Goal: Task Accomplishment & Management: Manage account settings

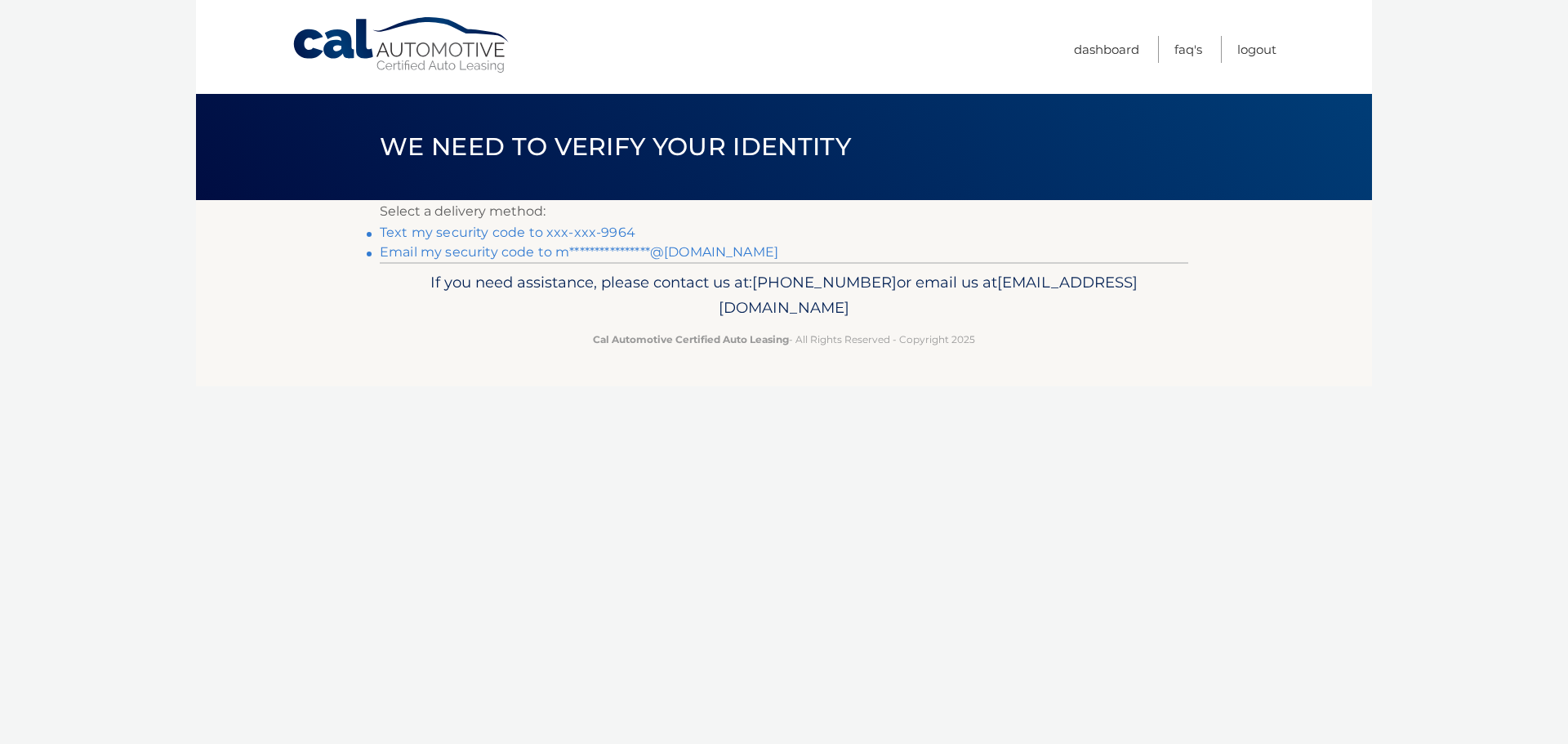
click at [582, 234] on link "Text my security code to xxx-xxx-9964" at bounding box center [507, 232] width 255 height 16
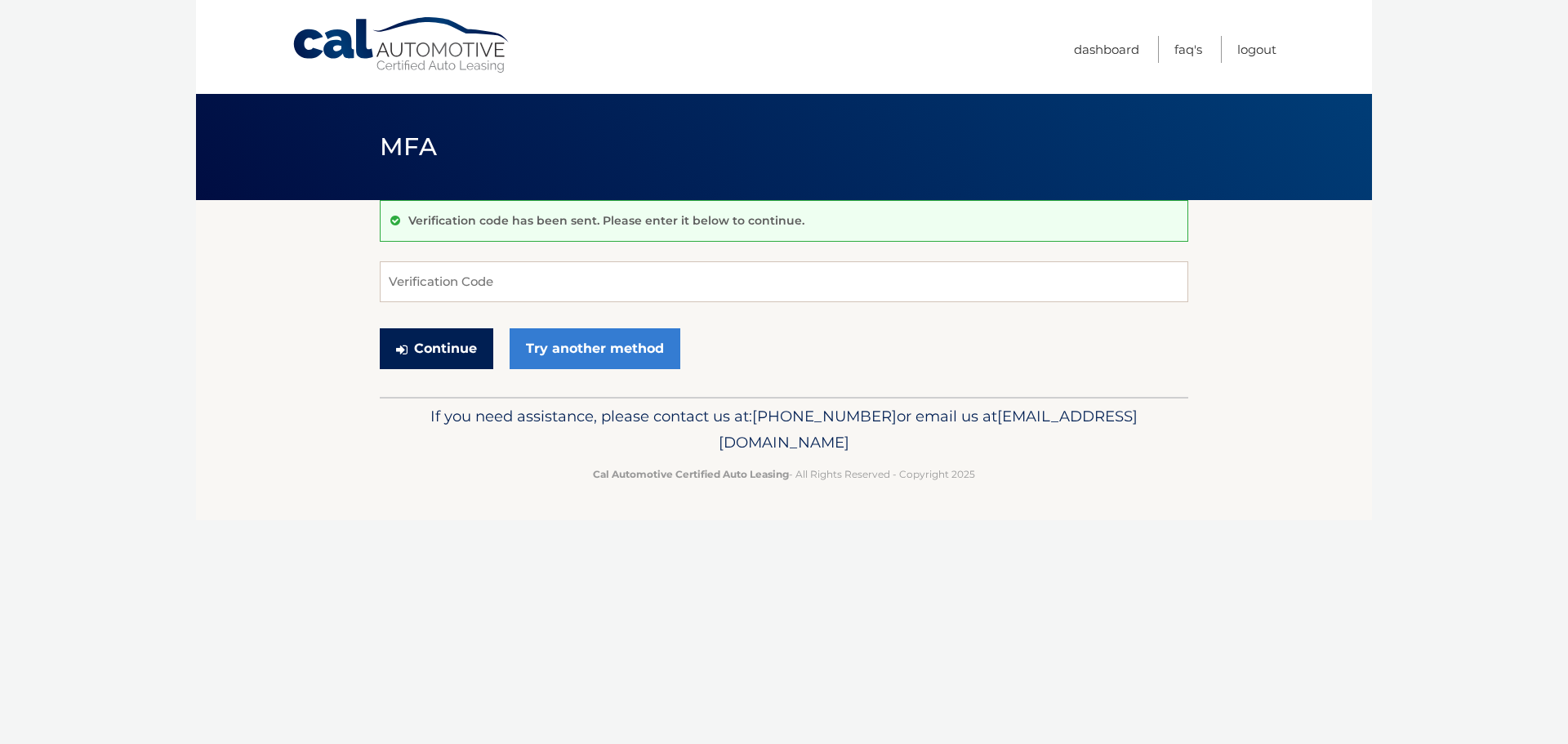
drag, startPoint x: 450, startPoint y: 342, endPoint x: 1107, endPoint y: 298, distance: 658.5
click at [1107, 298] on form "Verification Code Continue Try another method" at bounding box center [784, 318] width 809 height 116
click at [535, 286] on input "Verification Code" at bounding box center [784, 281] width 809 height 41
click at [595, 280] on input "Verification Code" at bounding box center [784, 281] width 809 height 41
type input "322925"
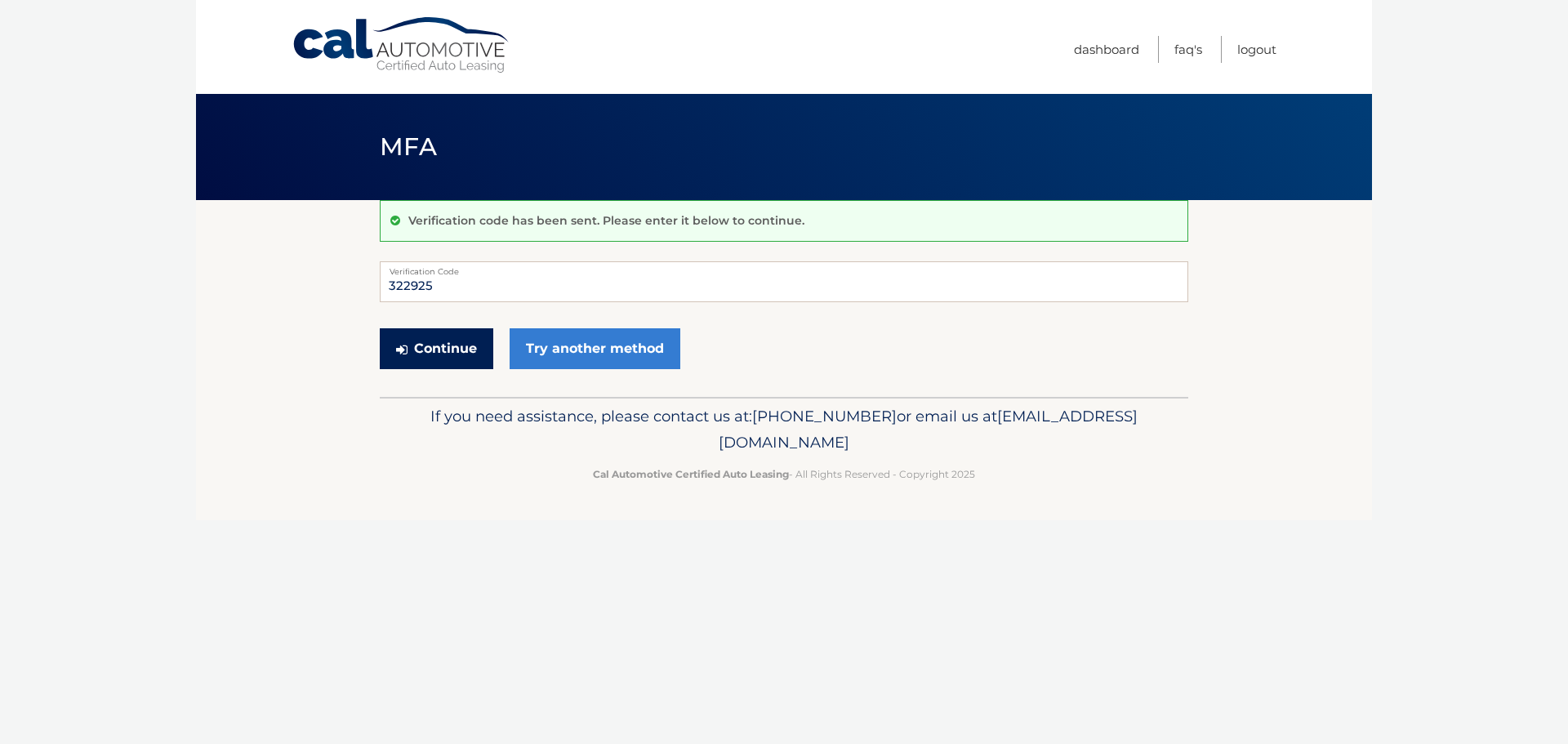
click at [429, 364] on button "Continue" at bounding box center [437, 348] width 113 height 41
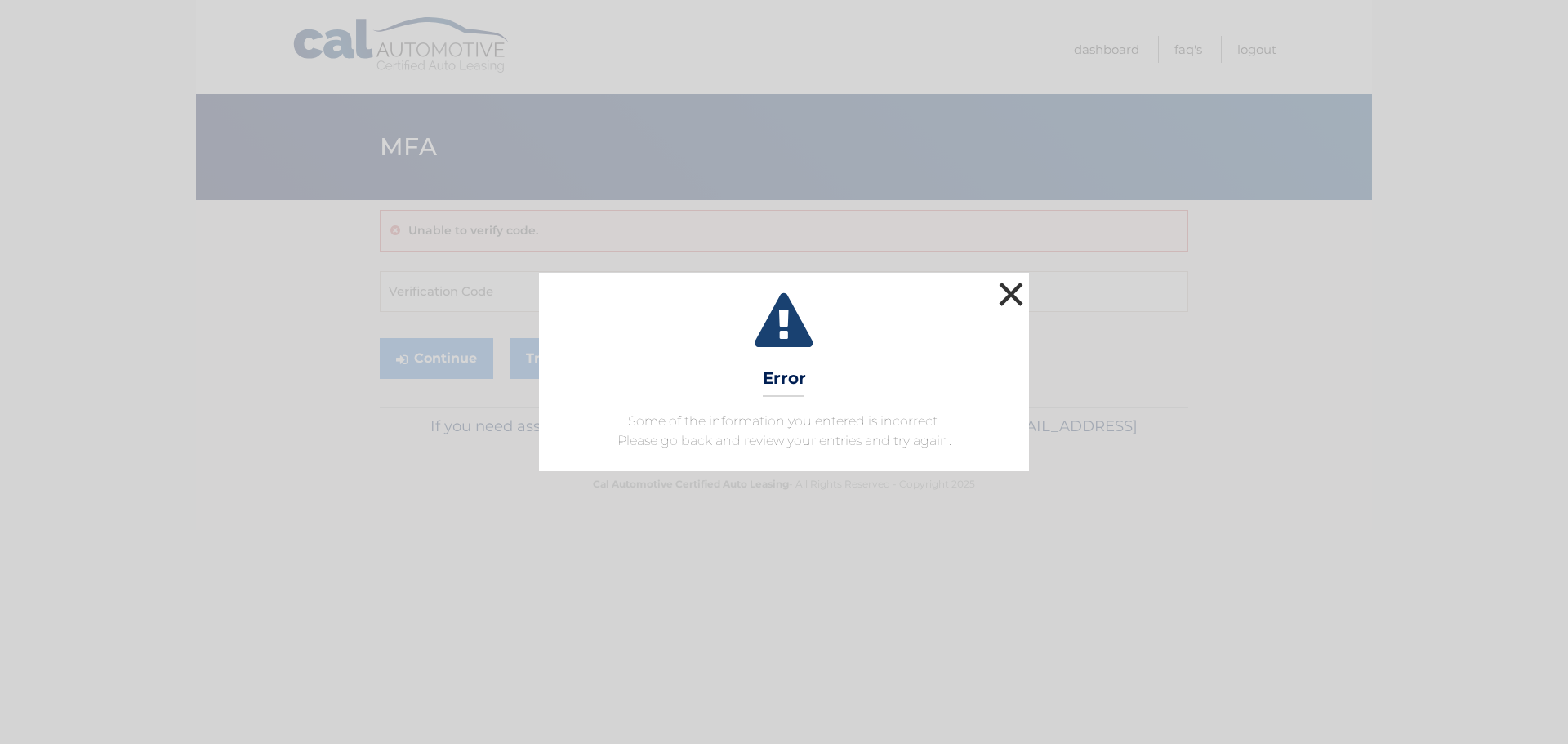
click at [1013, 285] on button "×" at bounding box center [1011, 293] width 32 height 32
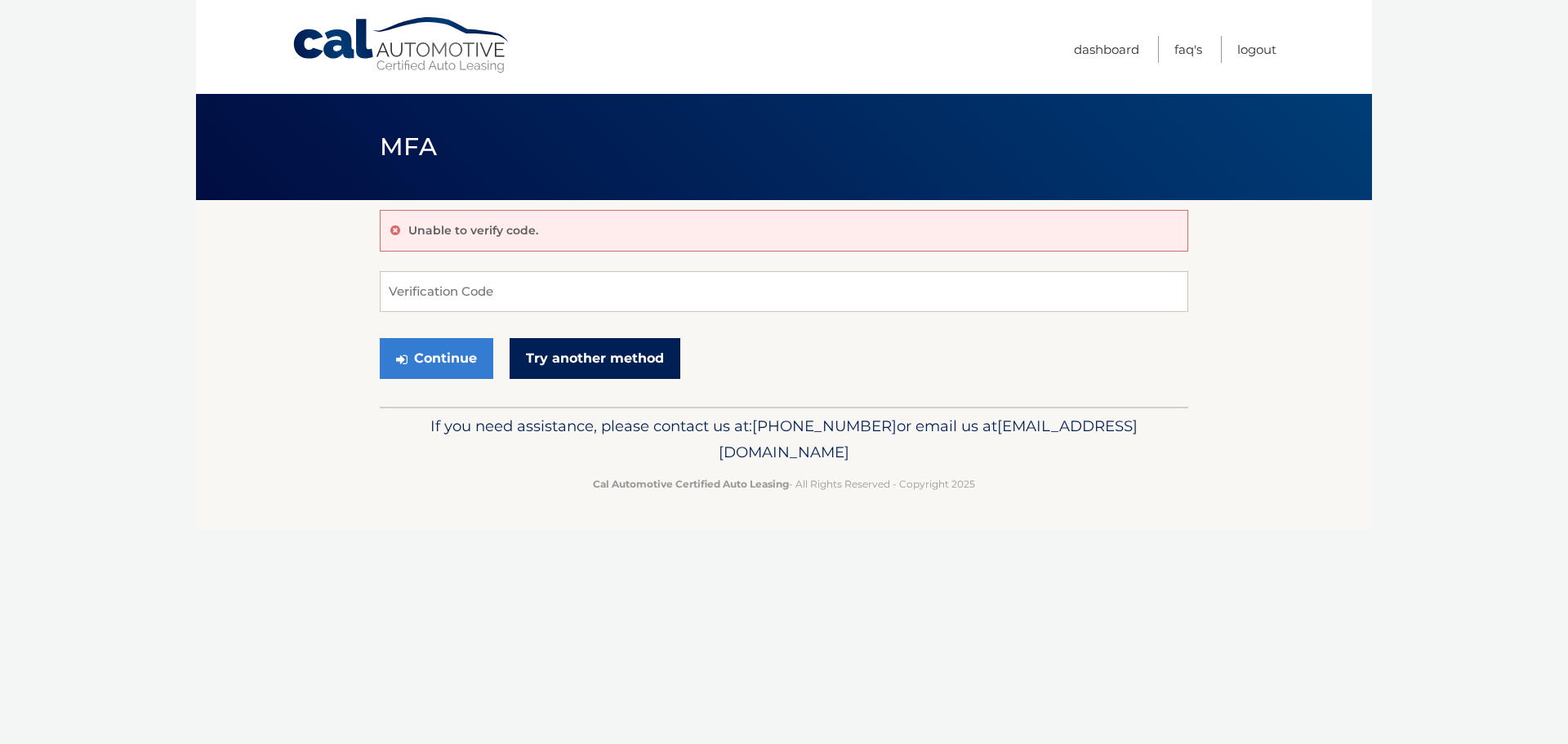
click at [541, 352] on link "Try another method" at bounding box center [595, 358] width 171 height 41
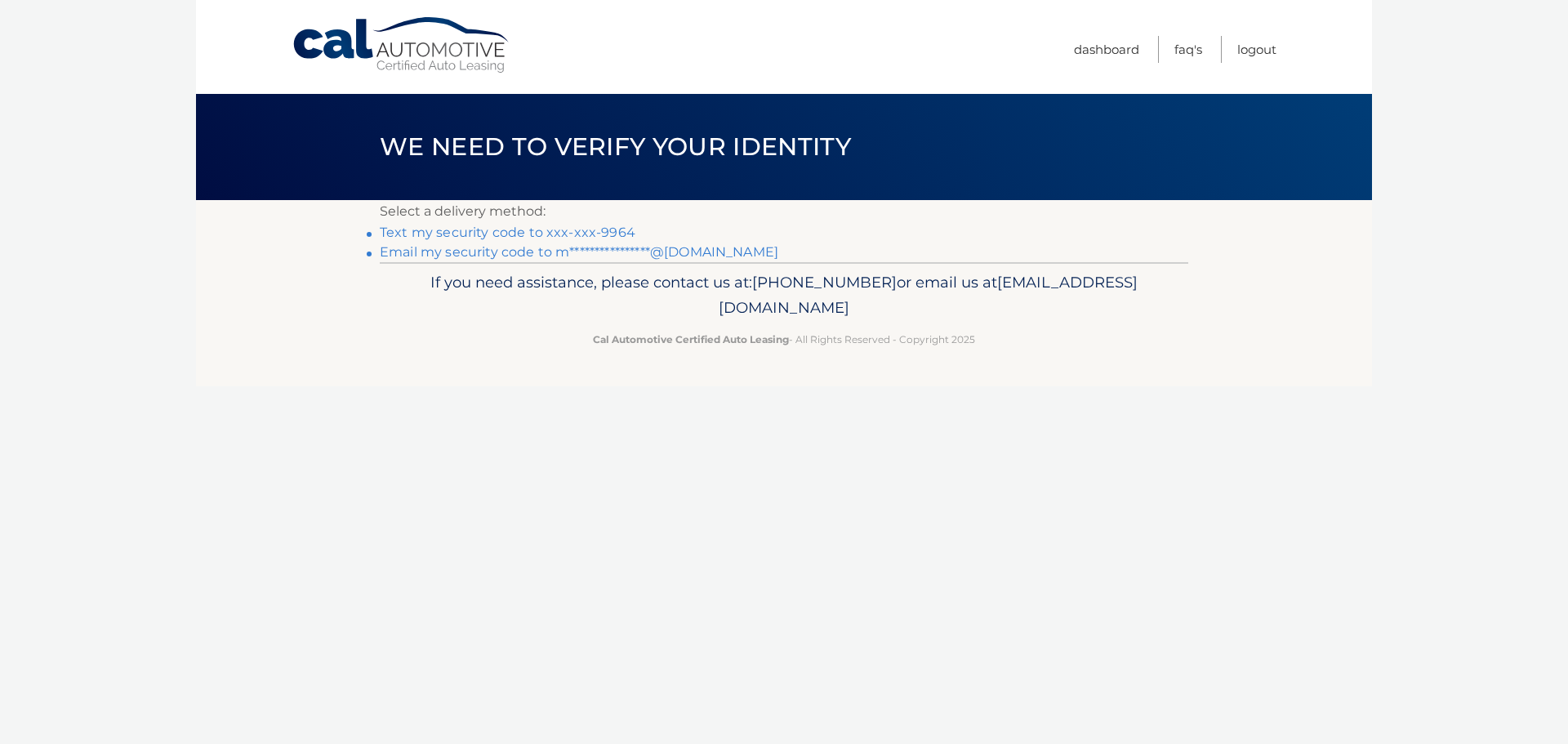
click at [521, 229] on link "Text my security code to xxx-xxx-9964" at bounding box center [507, 232] width 255 height 16
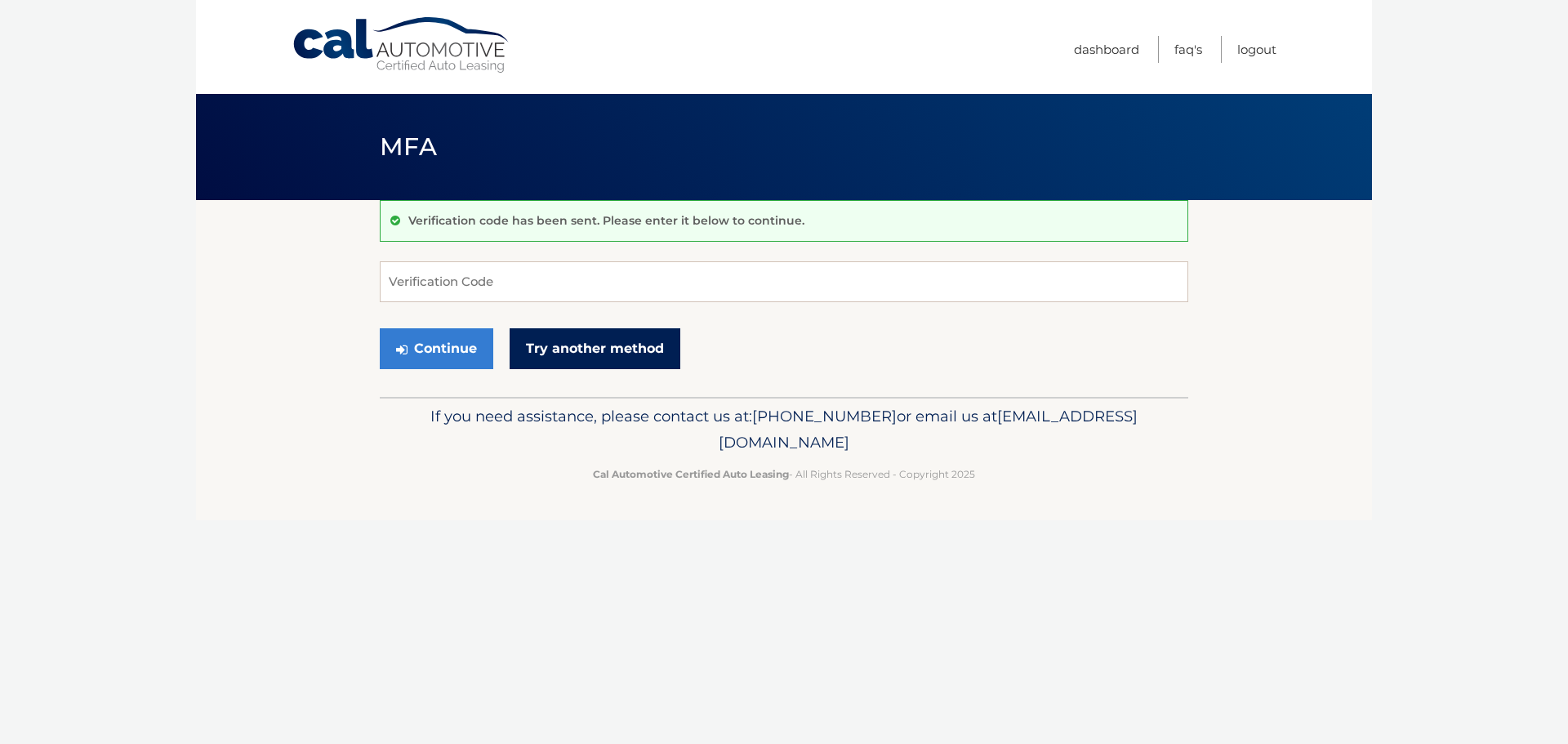
click at [571, 358] on link "Try another method" at bounding box center [595, 348] width 171 height 41
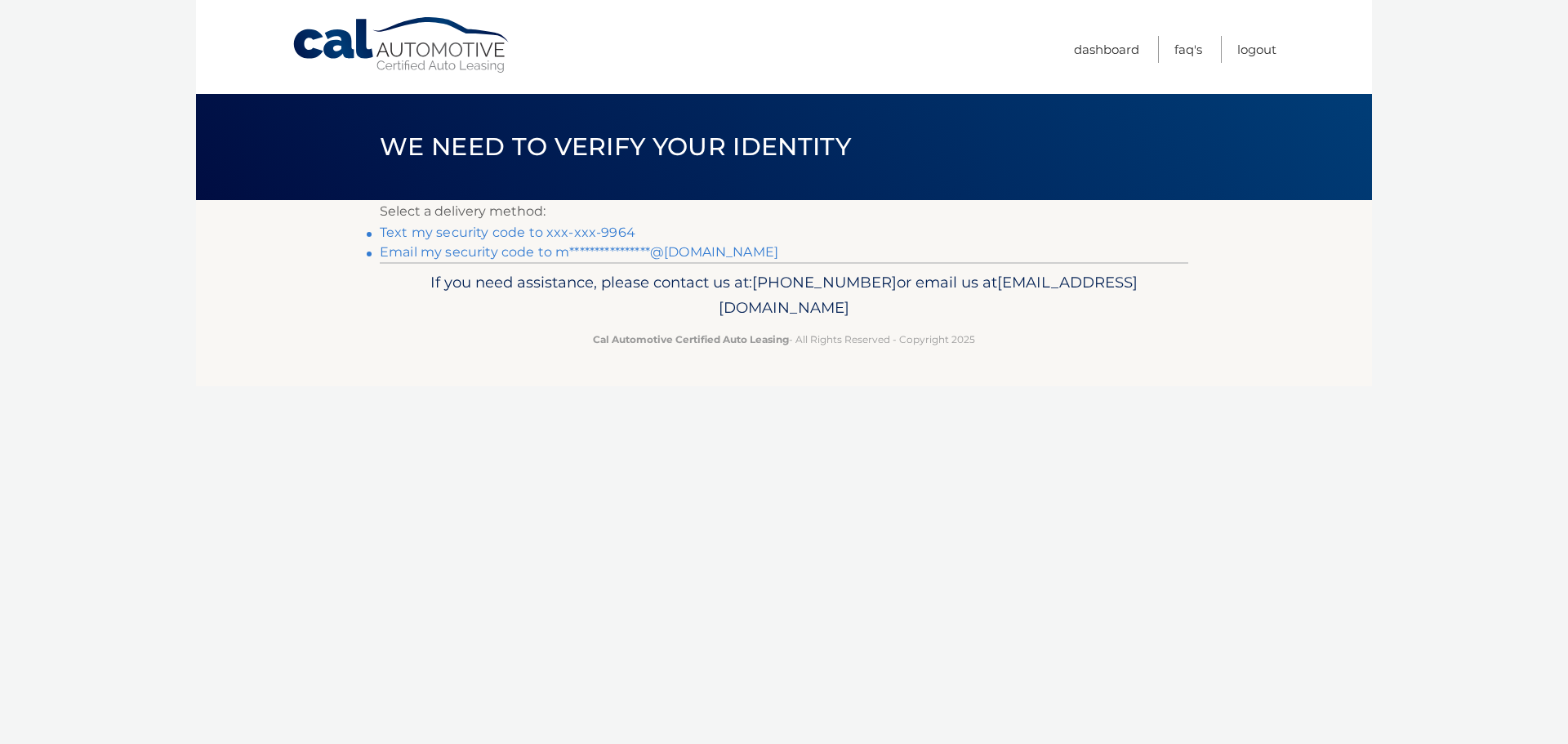
click at [497, 253] on link "**********" at bounding box center [579, 252] width 398 height 16
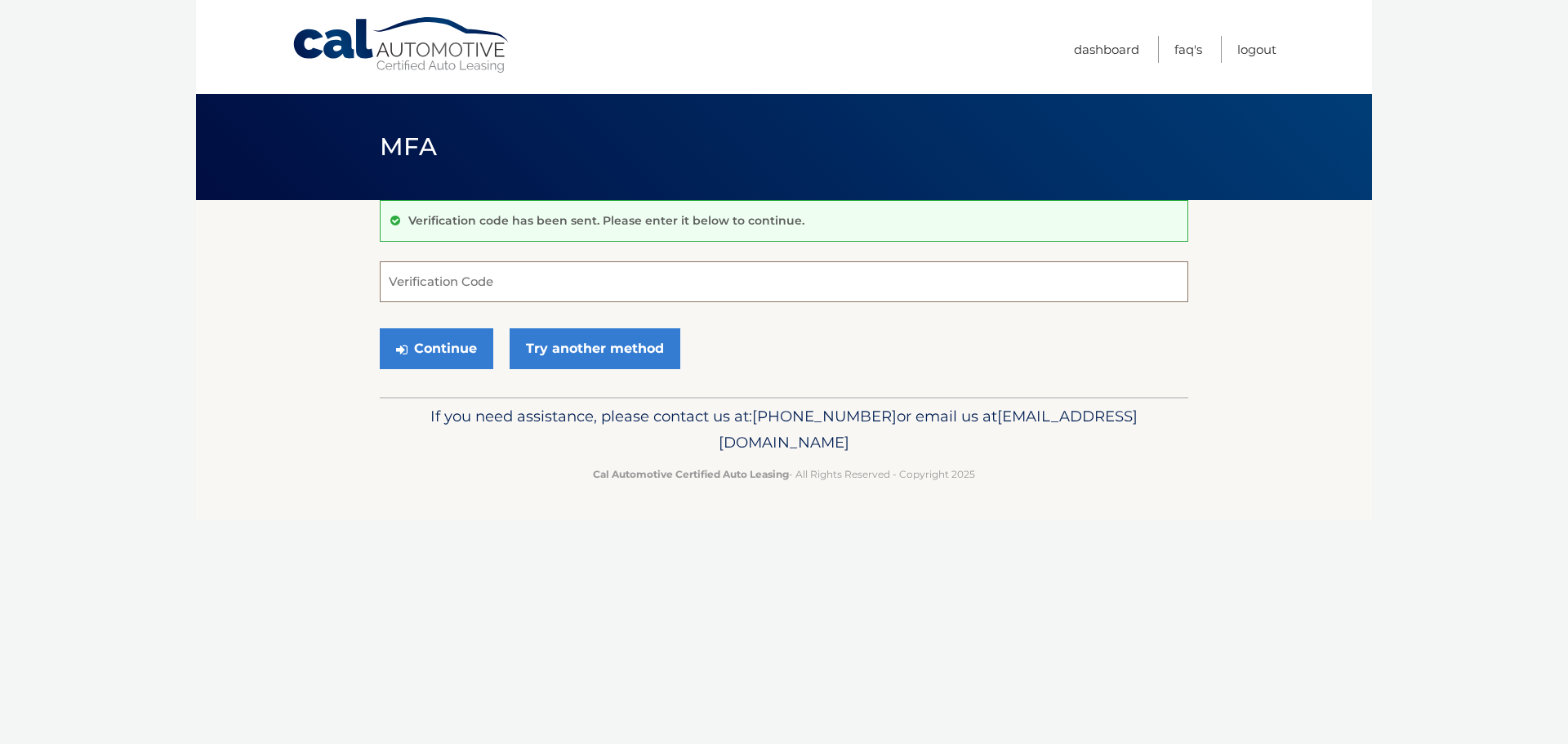
click at [439, 288] on input "Verification Code" at bounding box center [784, 281] width 809 height 41
type input "105213"
click at [426, 355] on button "Continue" at bounding box center [437, 348] width 113 height 41
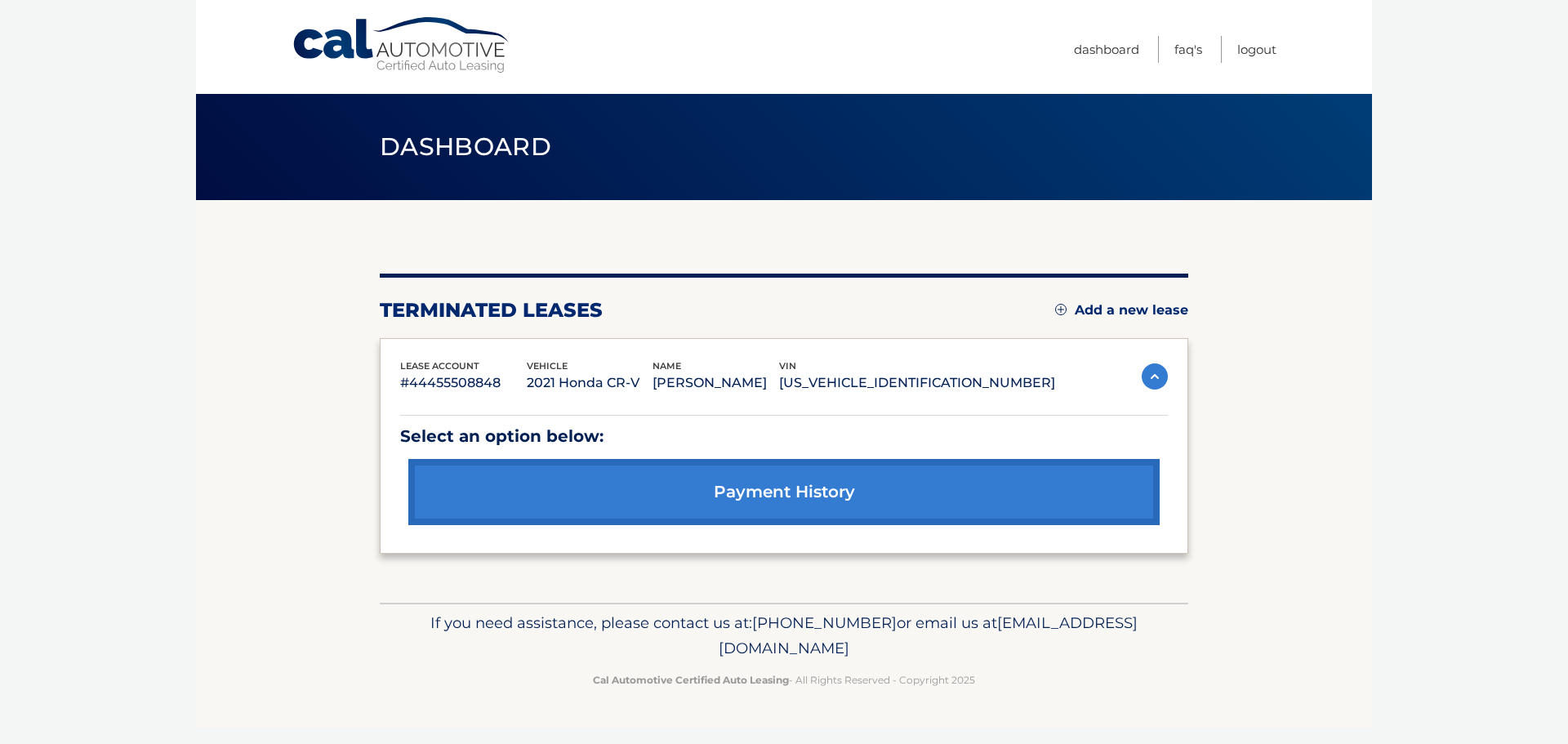
click at [1085, 308] on link "Add a new lease" at bounding box center [1122, 310] width 133 height 17
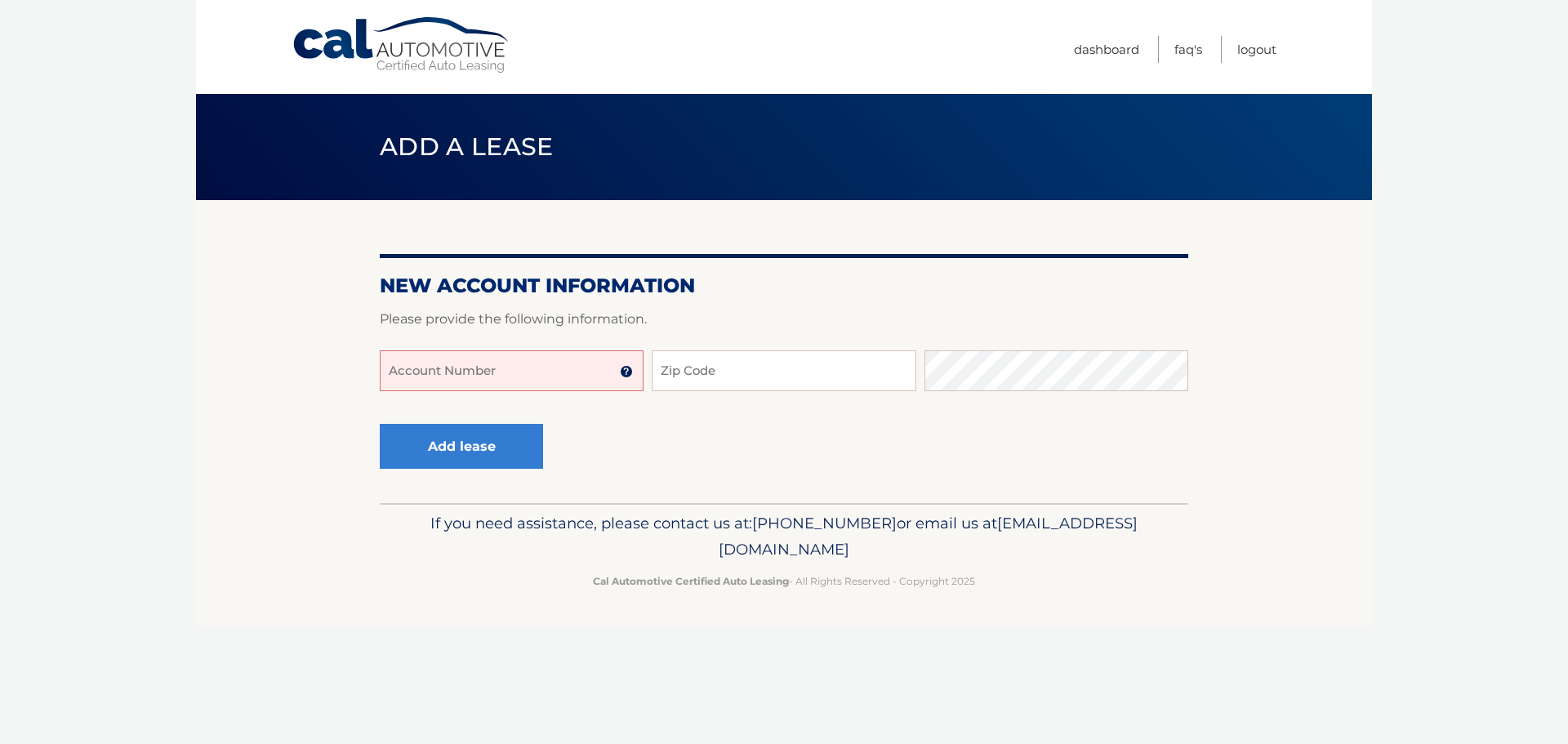
click at [528, 370] on input "Account Number" at bounding box center [512, 370] width 264 height 41
click at [462, 370] on input "Account Number" at bounding box center [512, 370] width 264 height 41
click at [481, 377] on input "Account Number" at bounding box center [512, 370] width 264 height 41
click at [476, 378] on input "44455982250" at bounding box center [512, 370] width 264 height 41
type input "44455982250"
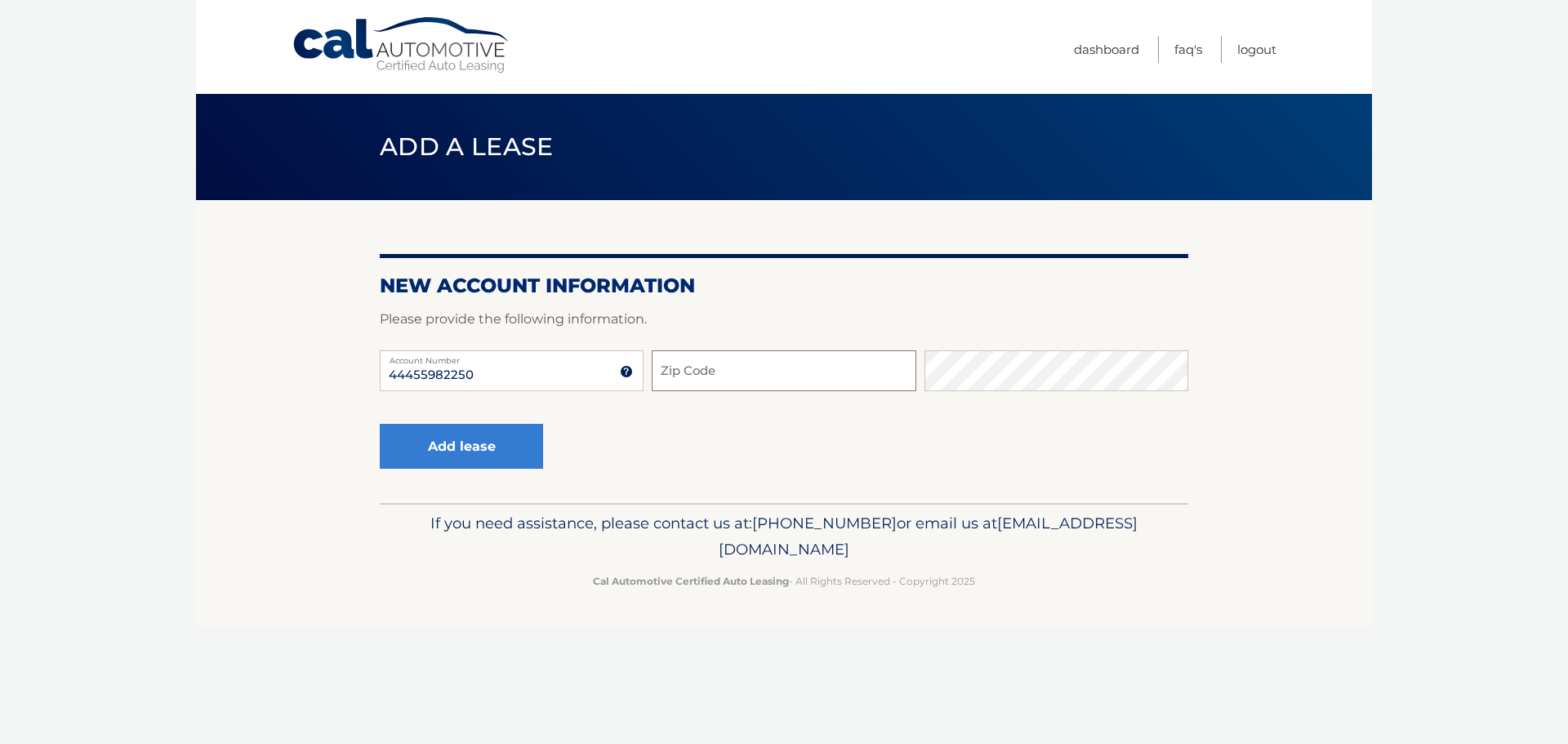
click at [681, 375] on input "Zip Code" at bounding box center [784, 370] width 264 height 41
type input "11787"
click at [492, 451] on button "Add lease" at bounding box center [462, 446] width 163 height 45
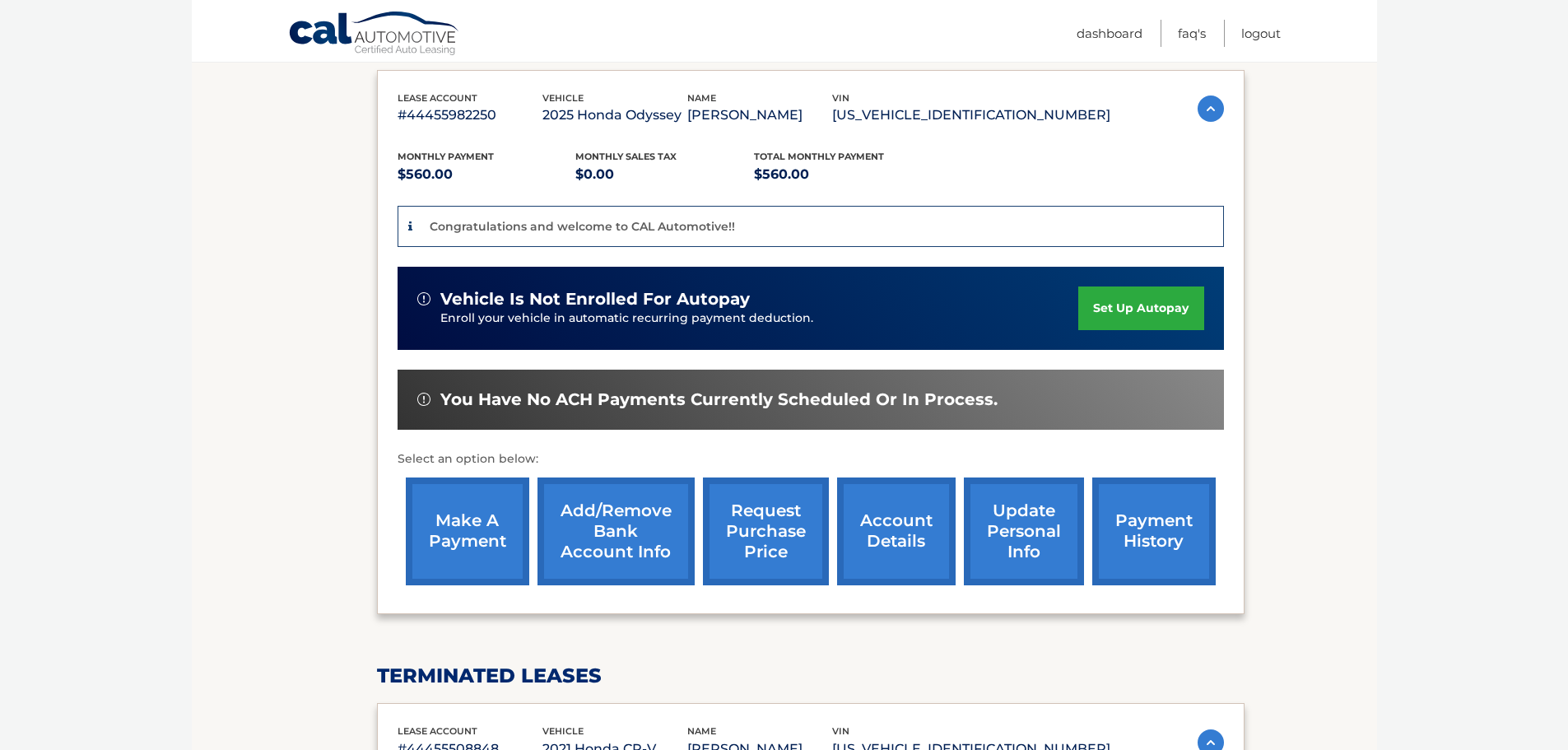
scroll to position [189, 0]
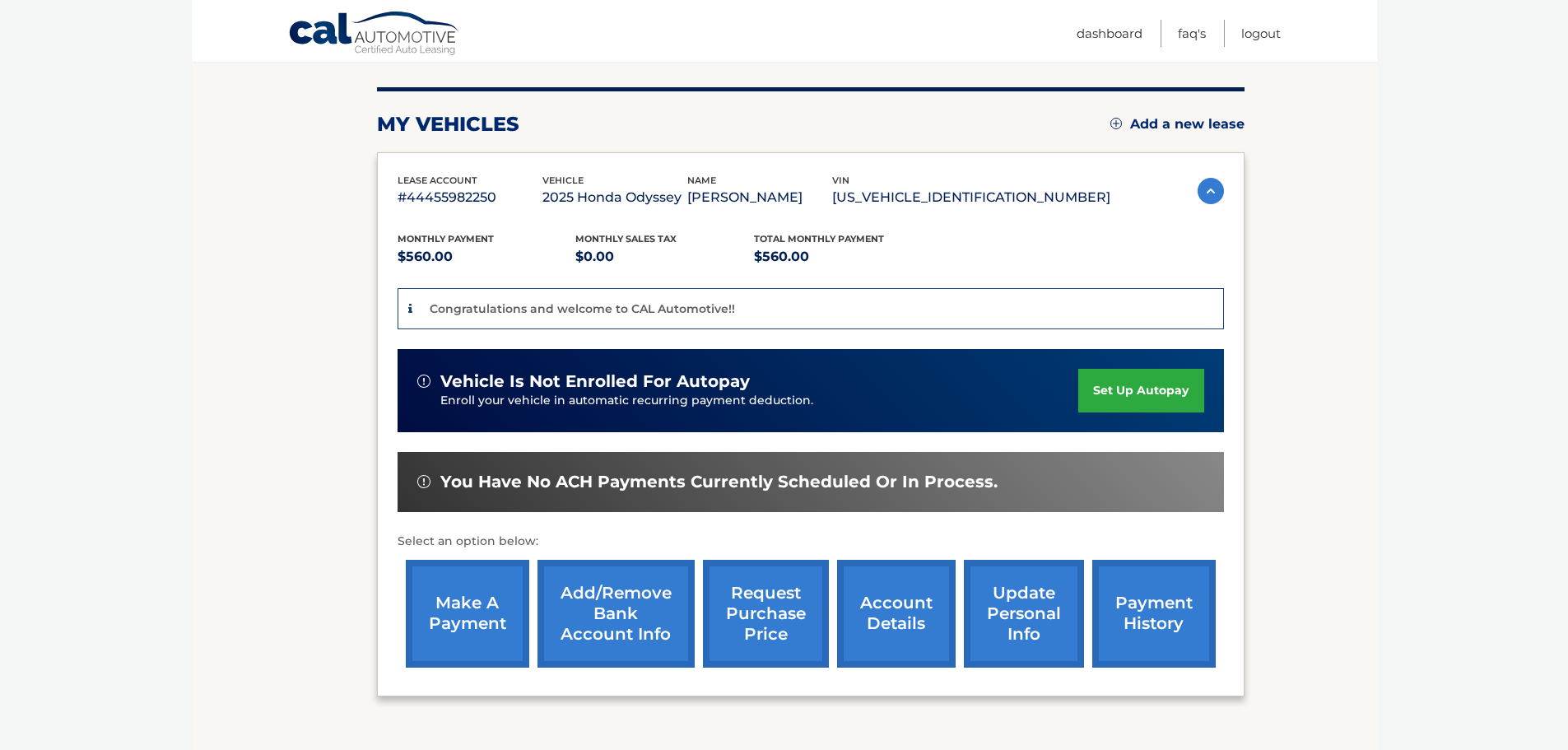
click at [1162, 406] on link "set up autopay" at bounding box center [1140, 391] width 125 height 44
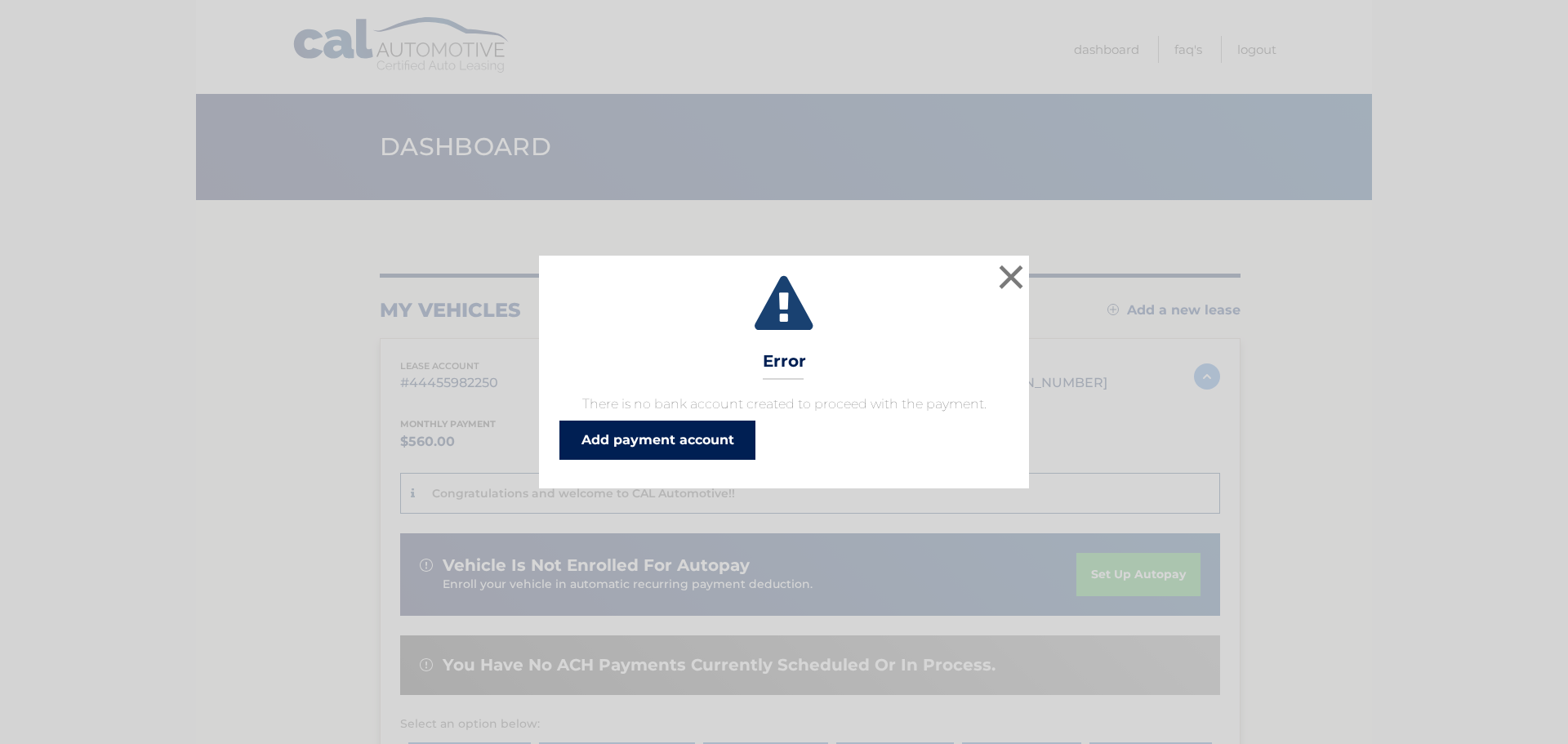
click at [682, 438] on link "Add payment account" at bounding box center [658, 440] width 196 height 39
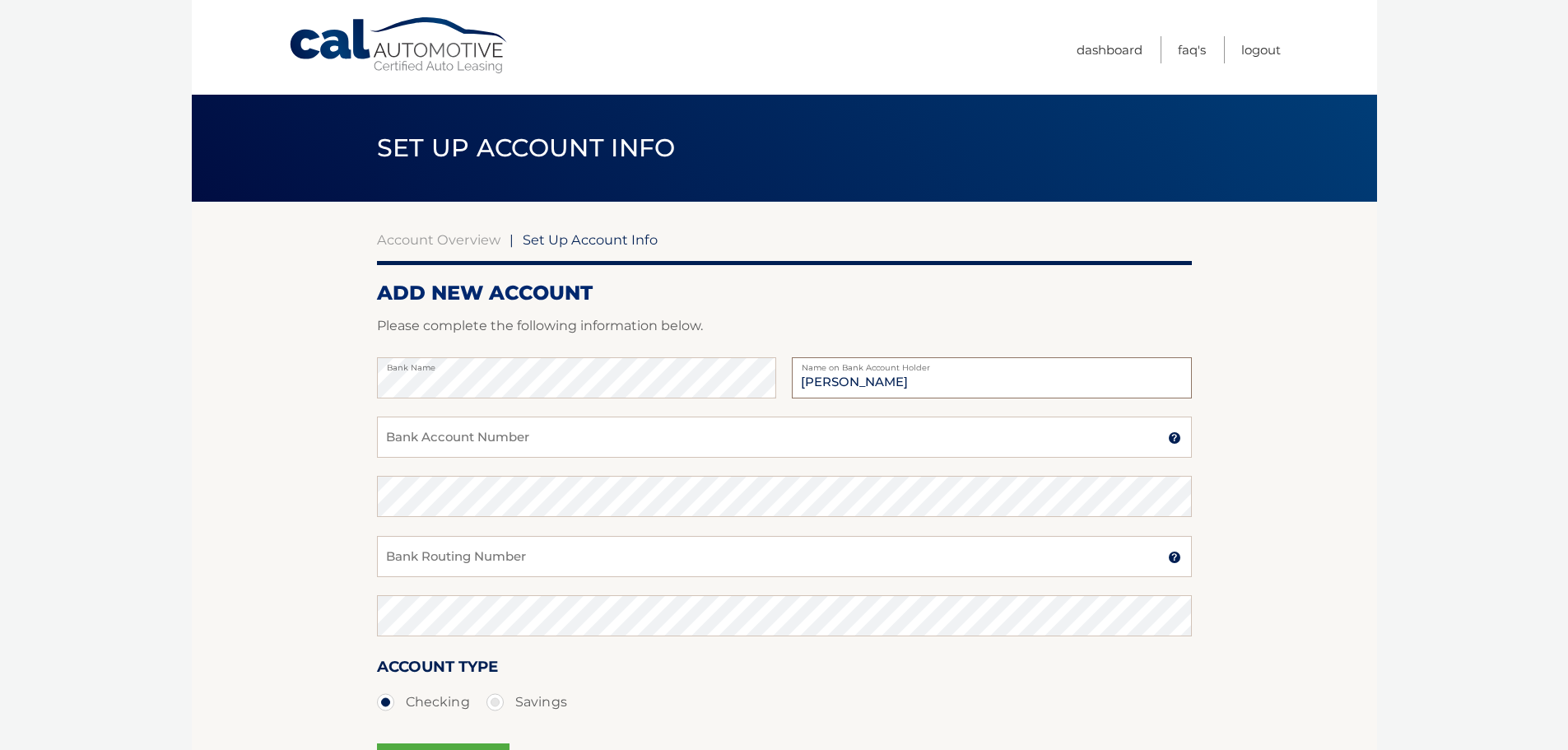
type input "Matthew Palazzola"
click at [408, 427] on input "Bank Account Number" at bounding box center [784, 437] width 815 height 41
type input "36346986995"
type input "031176110"
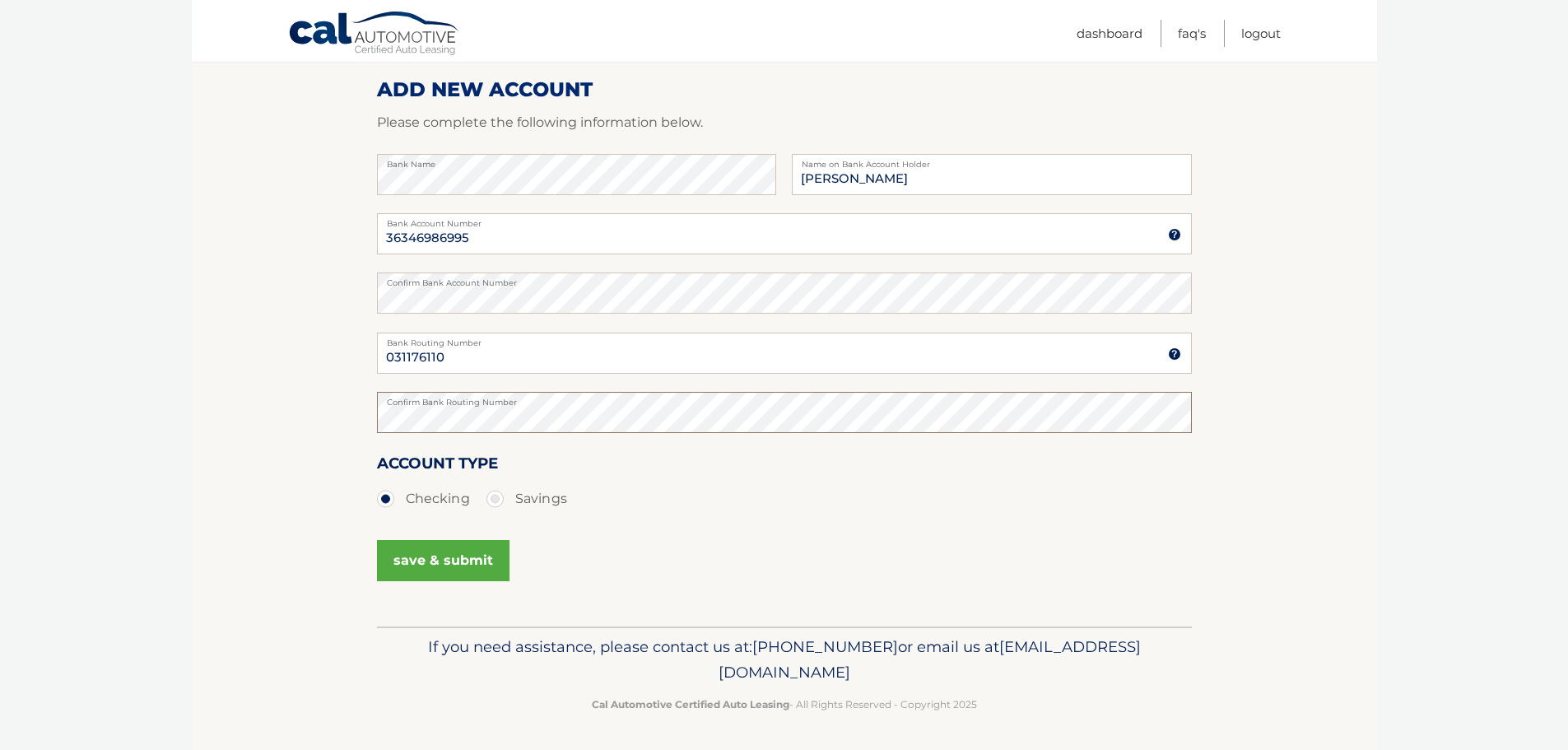
scroll to position [205, 0]
click at [437, 567] on button "save & submit" at bounding box center [443, 558] width 132 height 41
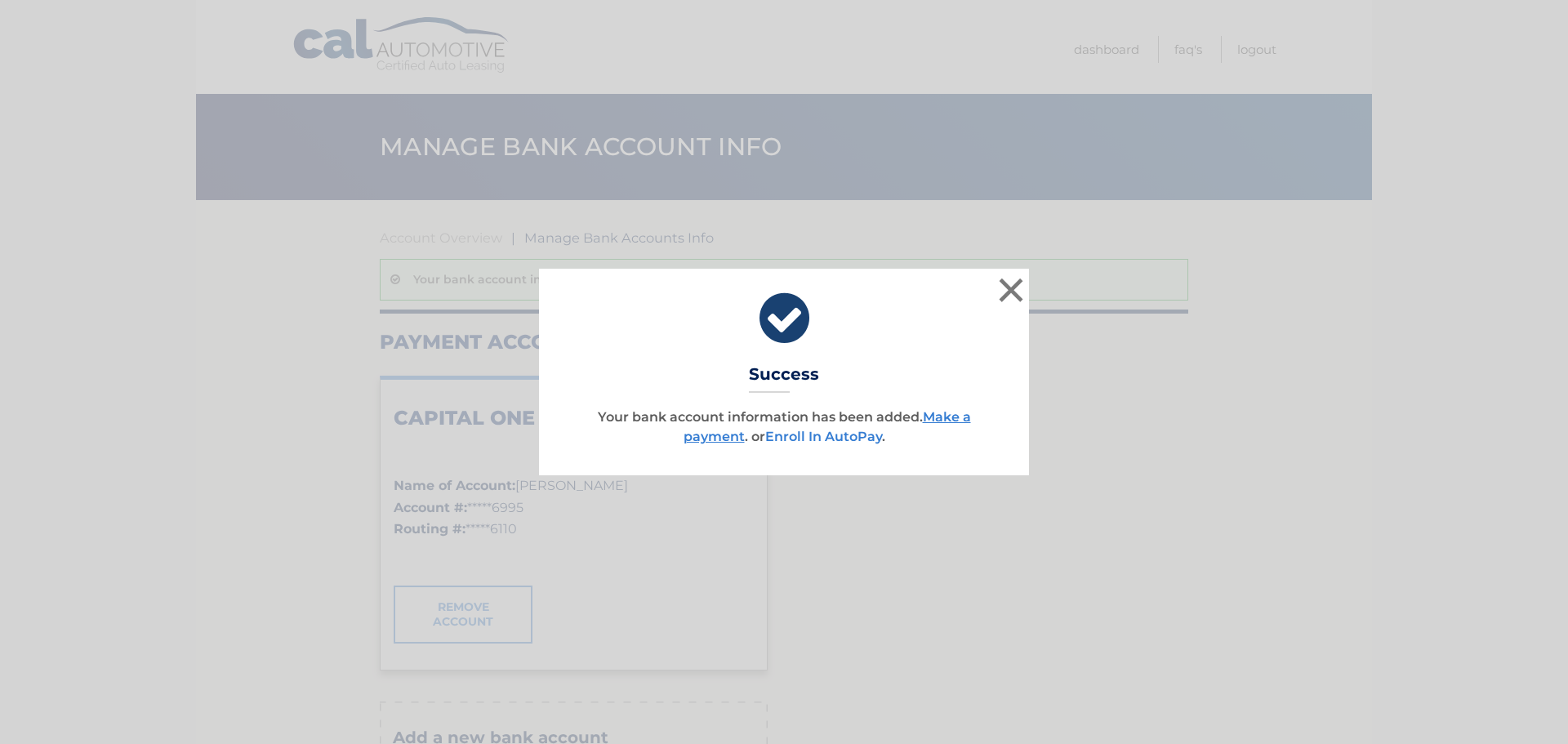
click at [843, 439] on link "Enroll In AutoPay" at bounding box center [824, 436] width 116 height 16
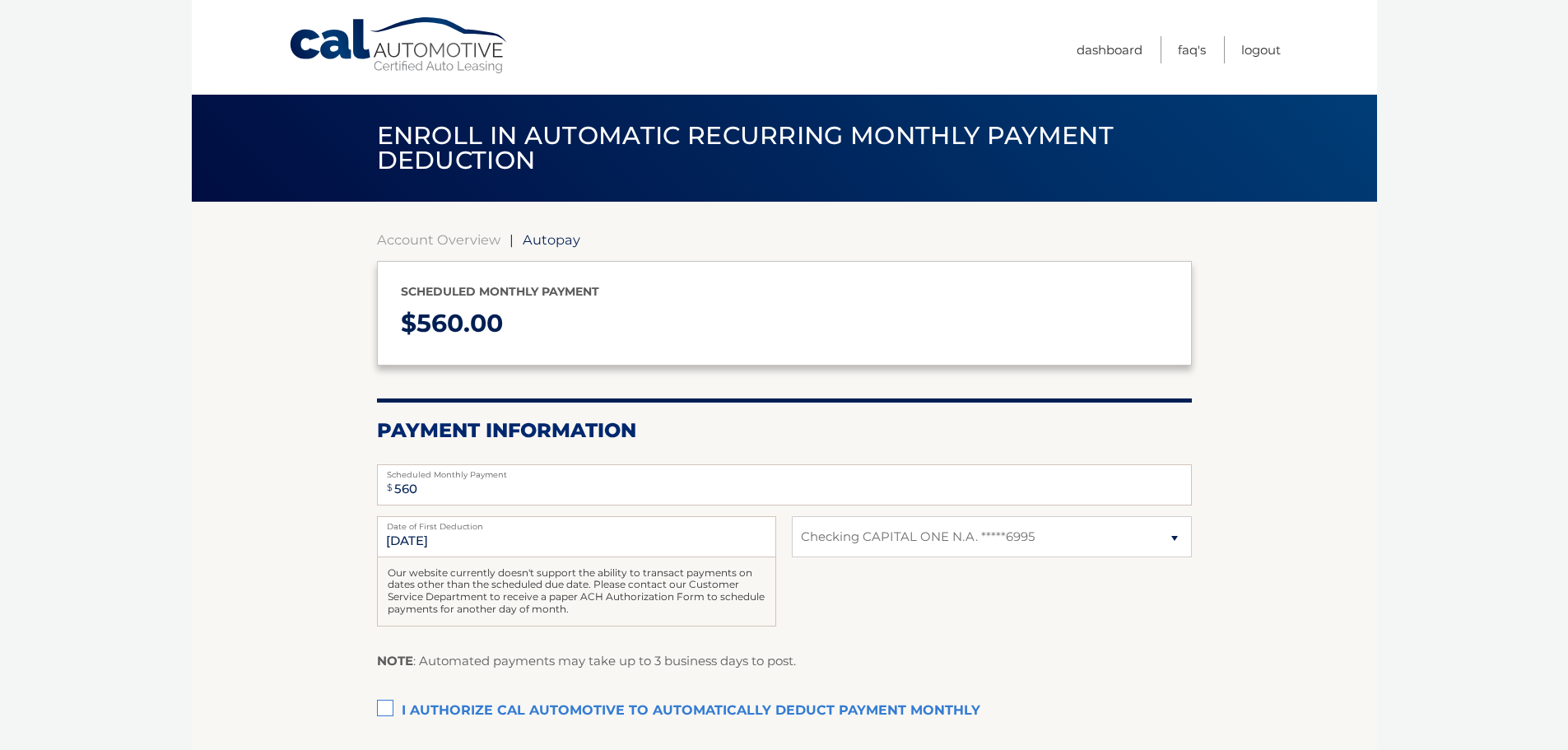
select select "ZDY5NDQ2MTYtMGY4Mi00ODEyLTkwMmItMWU3OGM2MTBlMGVj"
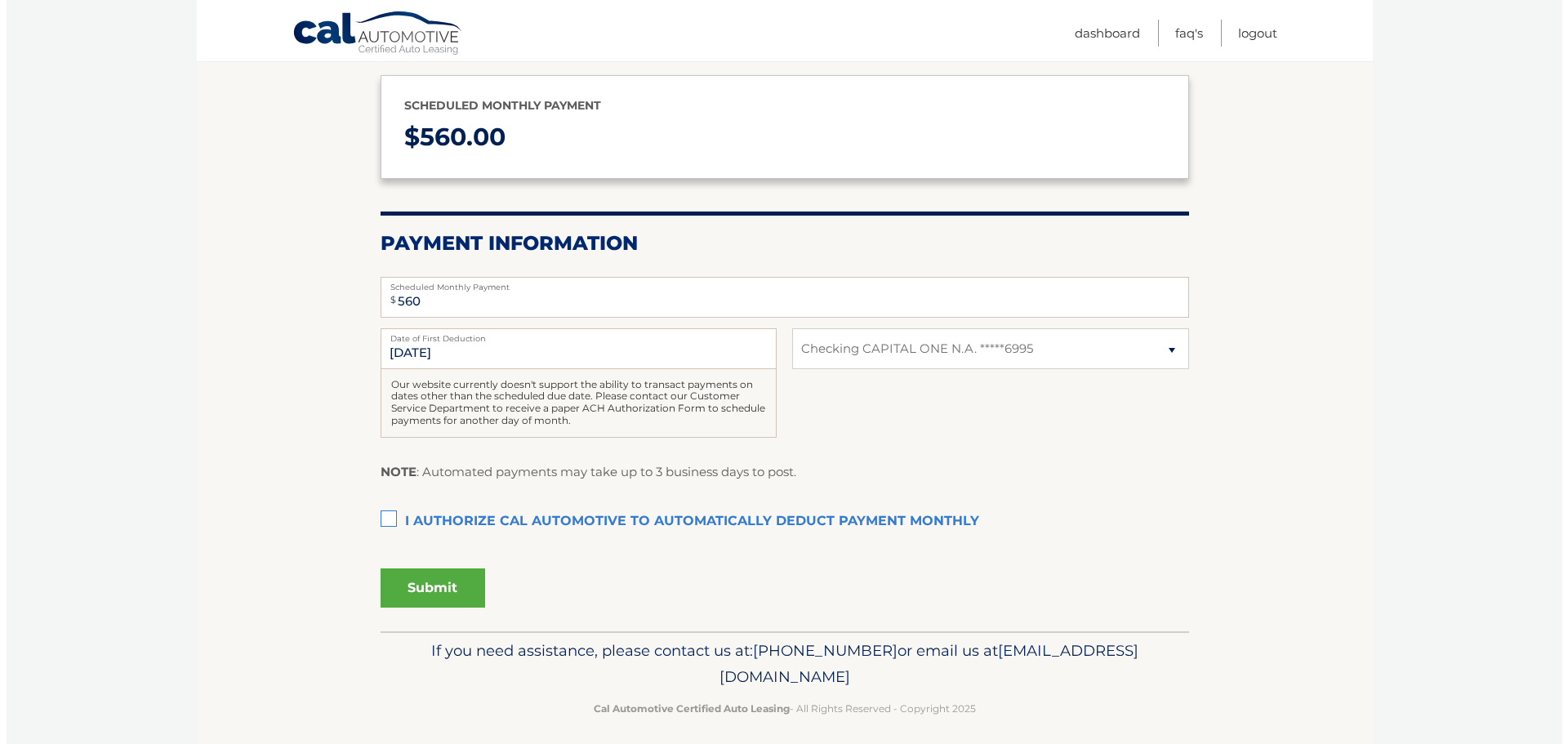
scroll to position [195, 0]
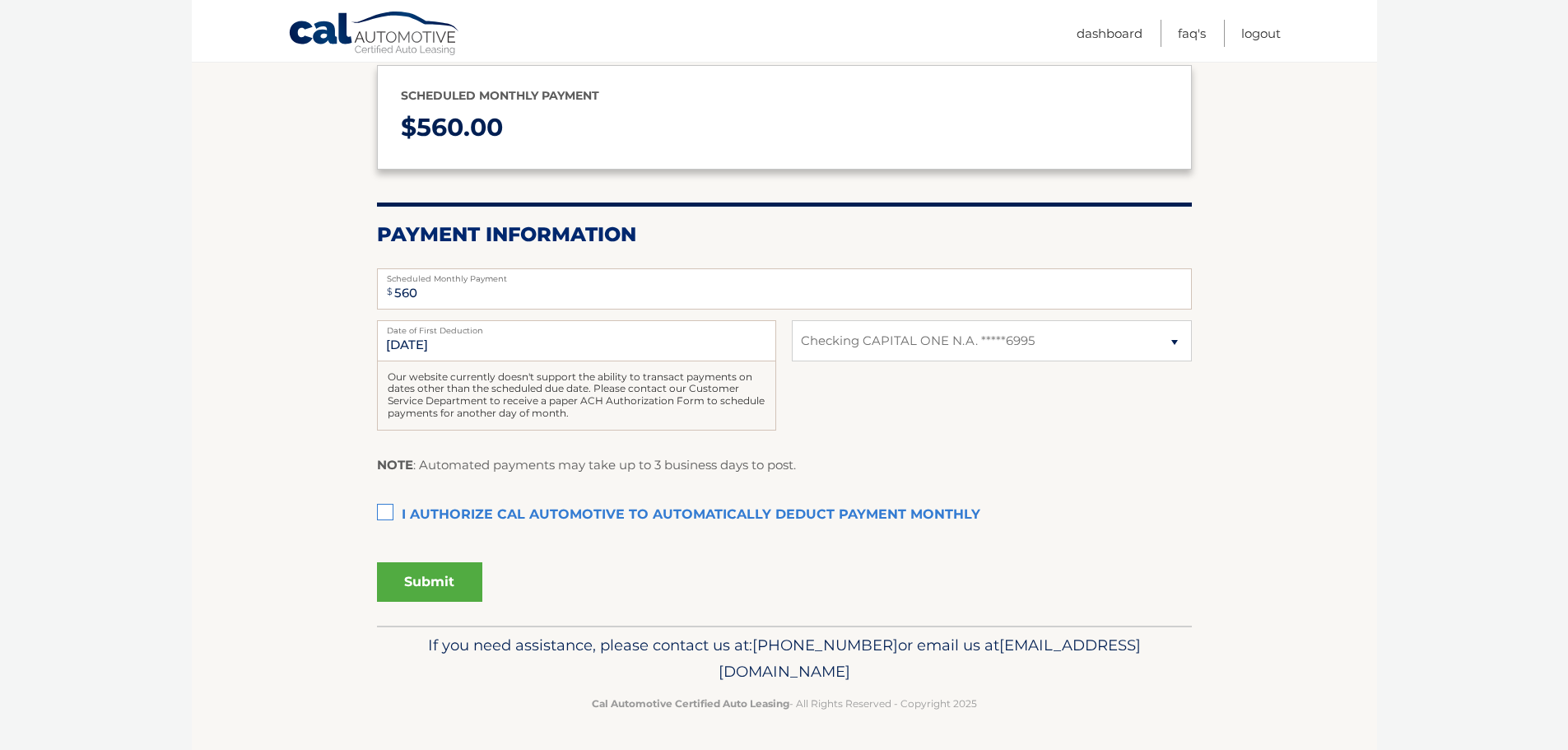
click at [390, 503] on label "I authorize cal automotive to automatically deduct payment monthly This checkbo…" at bounding box center [784, 515] width 815 height 33
click at [0, 0] on input "I authorize cal automotive to automatically deduct payment monthly This checkbo…" at bounding box center [0, 0] width 0 height 0
click at [428, 591] on button "Submit" at bounding box center [430, 582] width 106 height 39
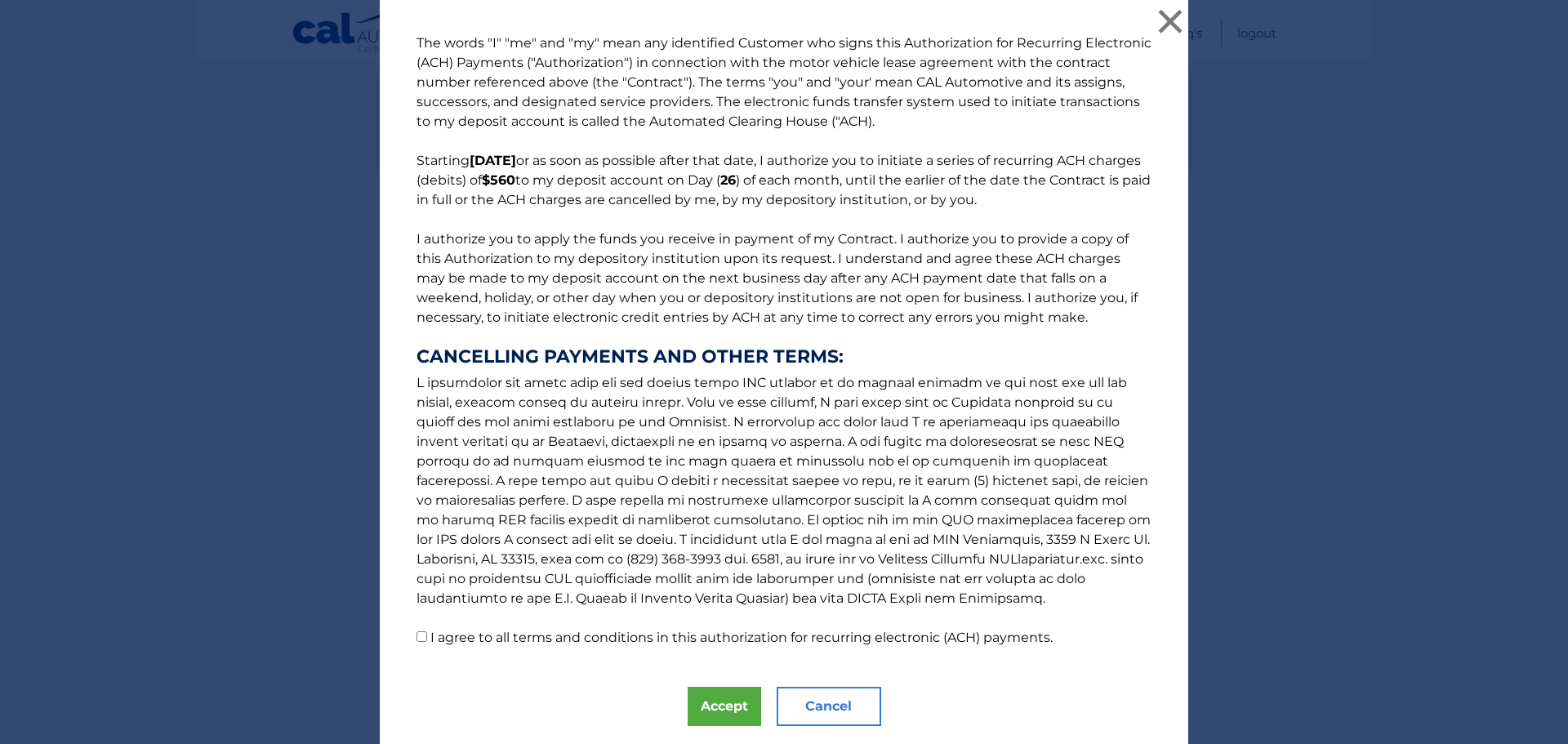
click at [417, 634] on input "I agree to all terms and conditions in this authorization for recurring electro…" at bounding box center [422, 636] width 11 height 11
checkbox input "true"
click at [700, 700] on button "Accept" at bounding box center [725, 706] width 73 height 39
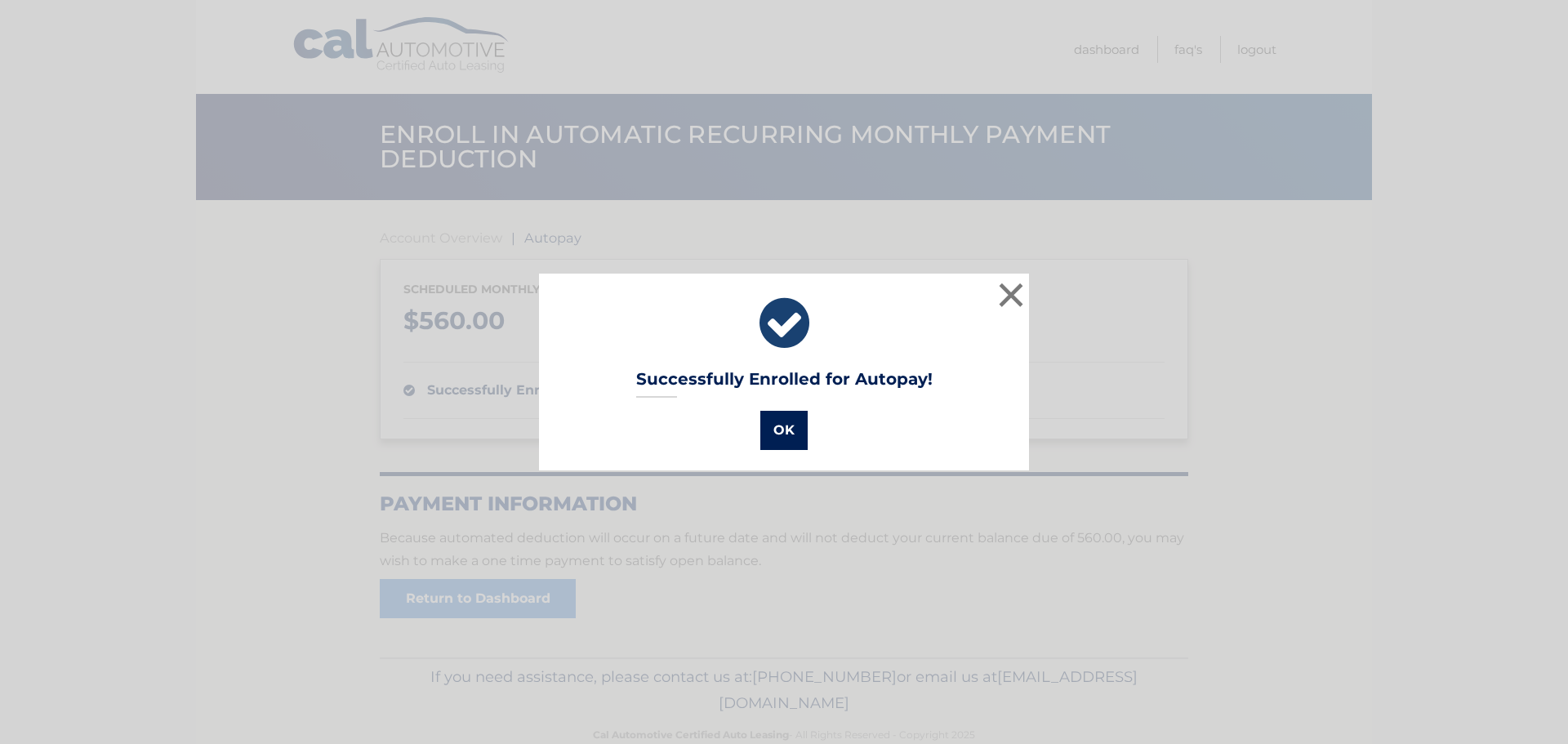
click at [781, 441] on button "OK" at bounding box center [784, 430] width 47 height 39
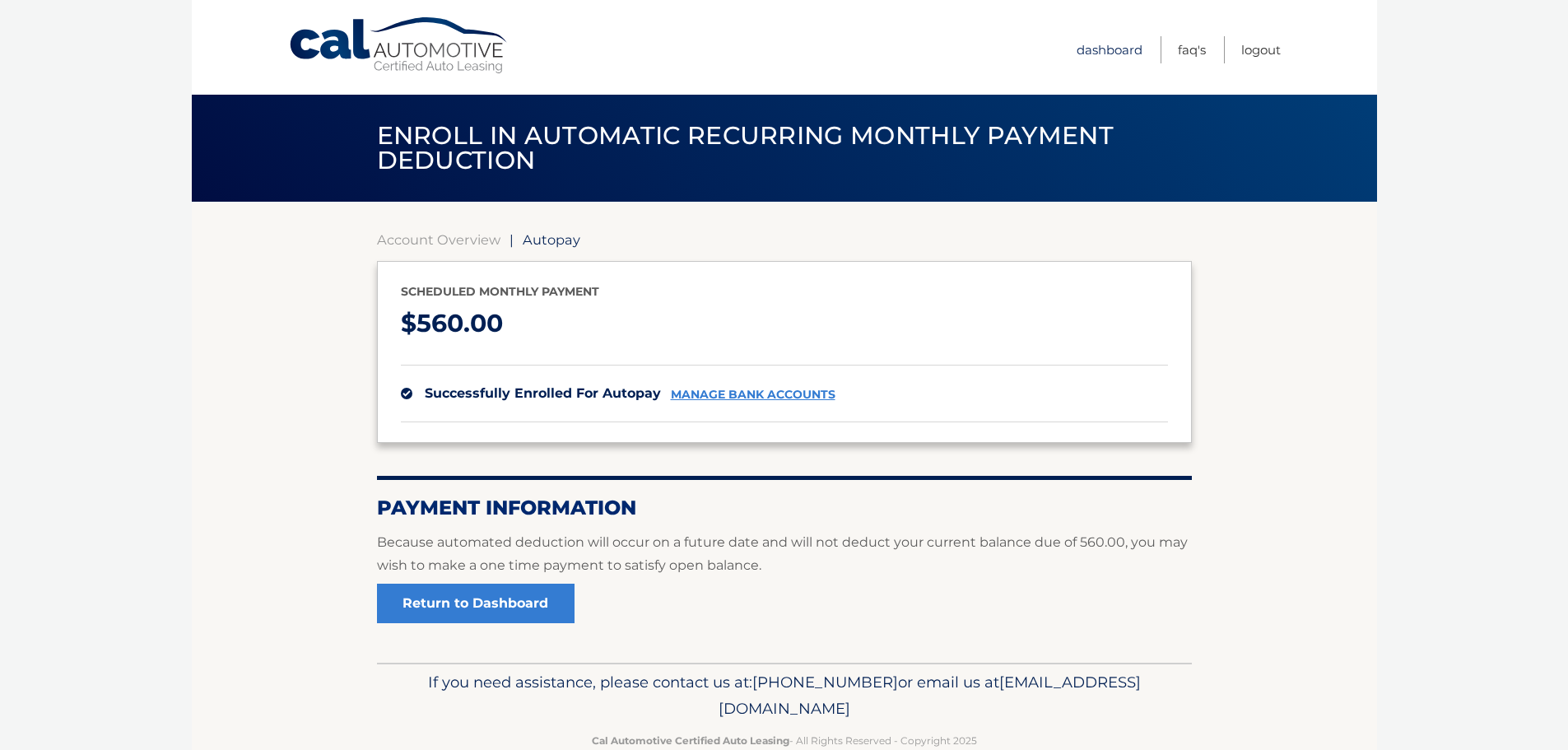
click at [1131, 55] on link "Dashboard" at bounding box center [1109, 49] width 66 height 27
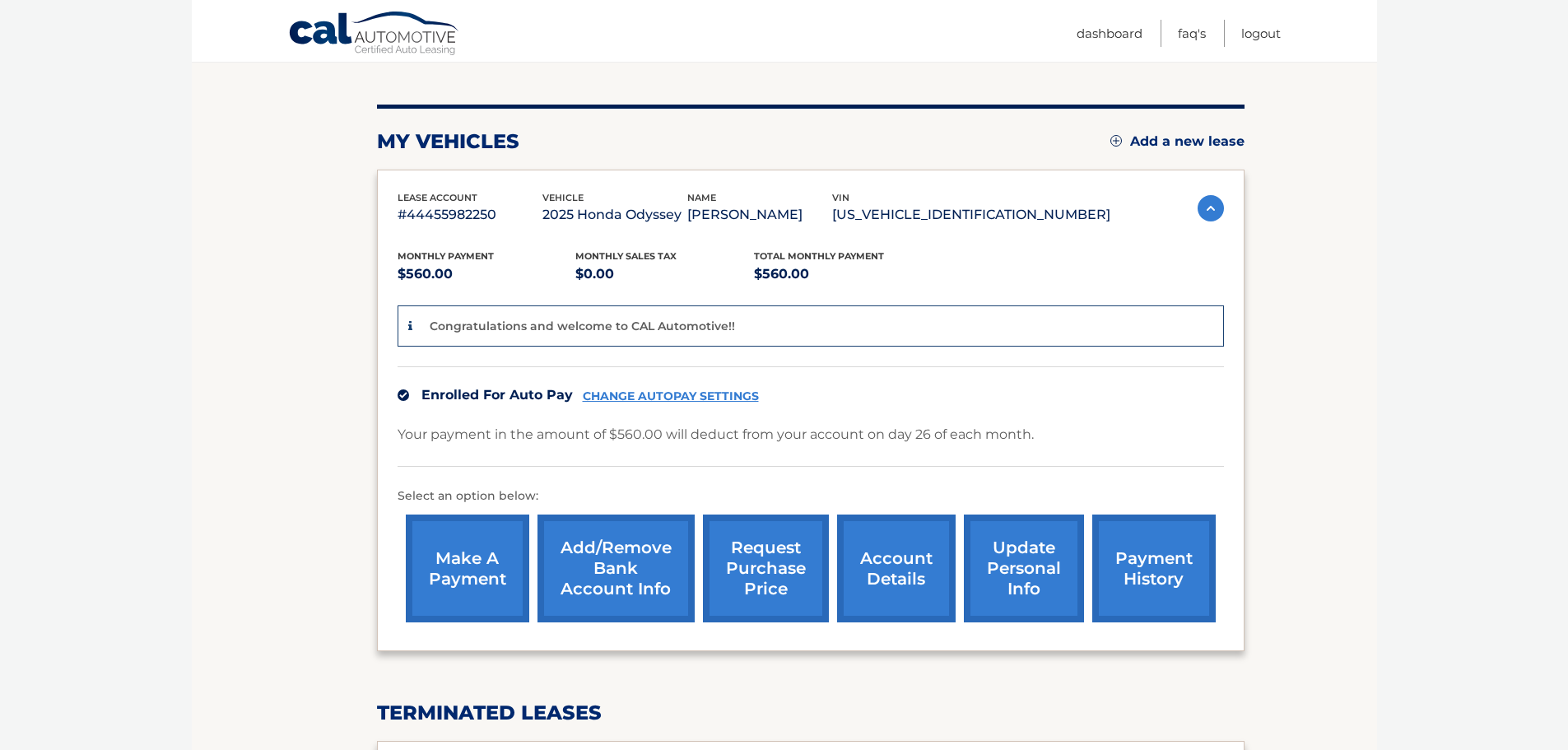
scroll to position [126, 0]
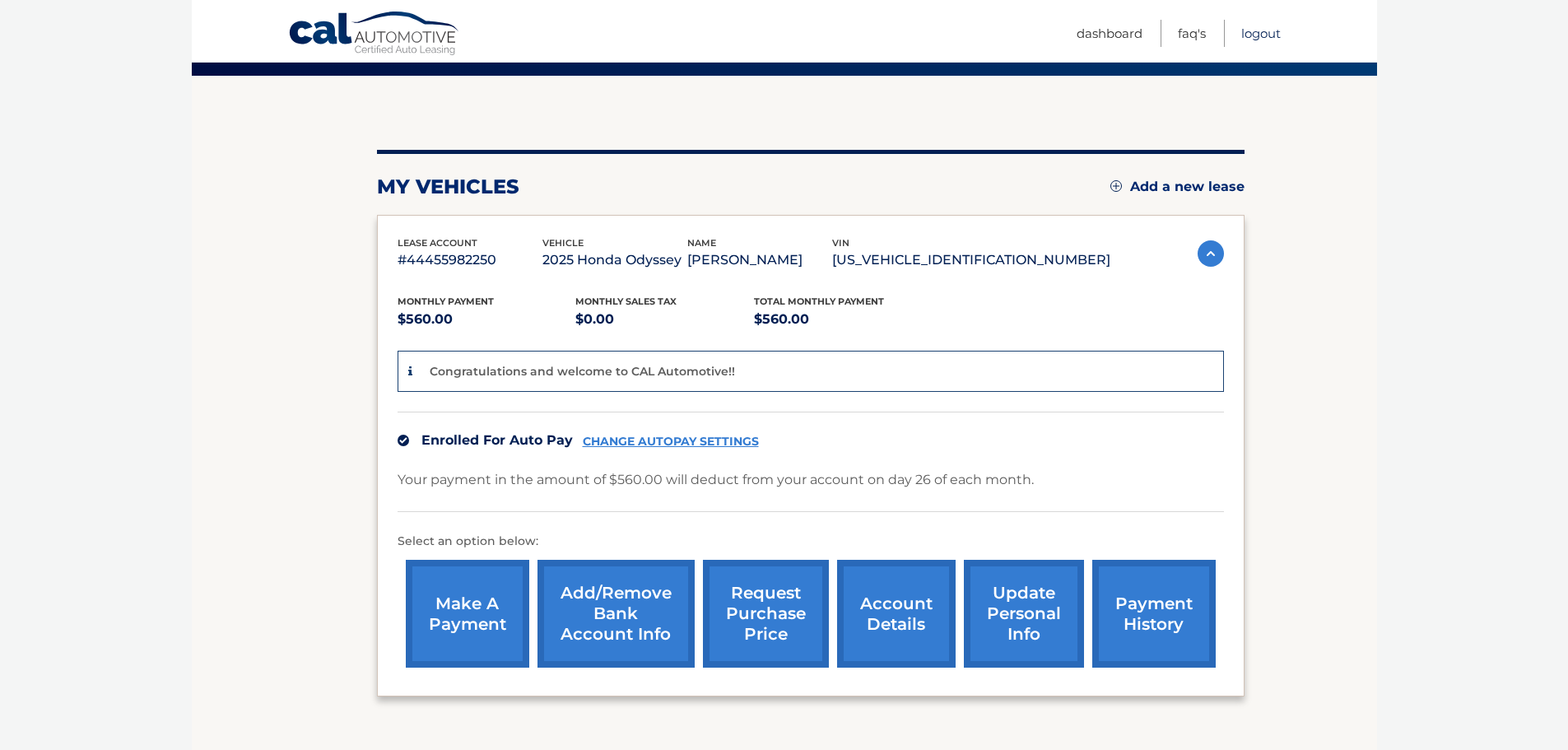
click at [1248, 33] on link "Logout" at bounding box center [1260, 34] width 39 height 27
